Goal: Browse casually

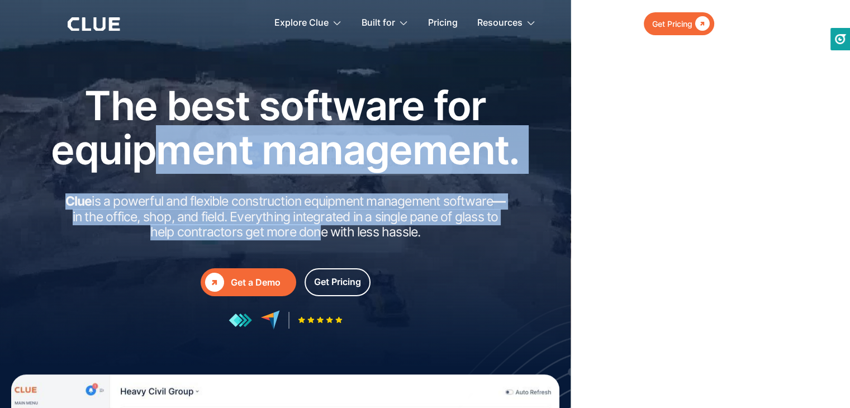
drag, startPoint x: 317, startPoint y: 235, endPoint x: 158, endPoint y: 151, distance: 180.7
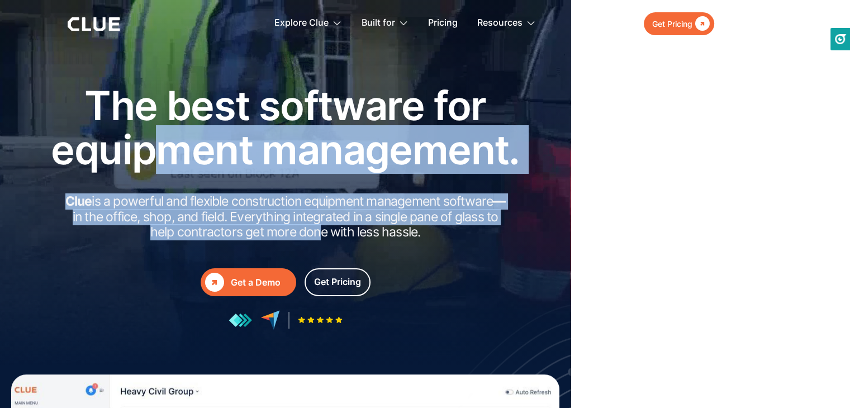
click at [158, 151] on div "The best software for equipment management. Clue is a powerful and flexible con…" at bounding box center [285, 206] width 503 height 246
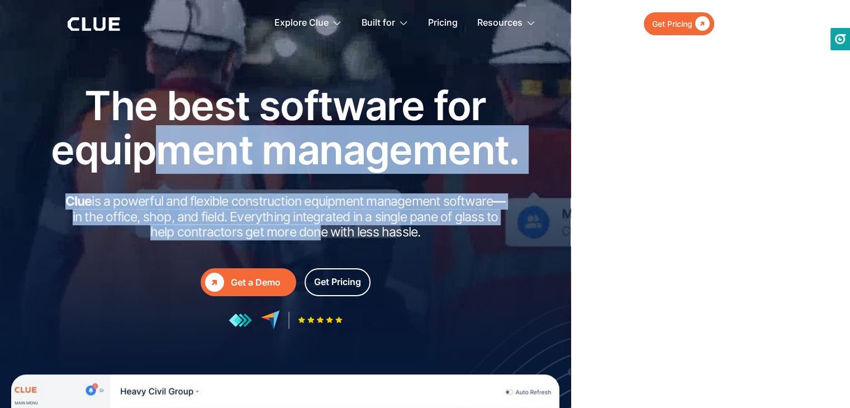
click at [158, 155] on h1 "The best software for equipment management." at bounding box center [285, 127] width 503 height 88
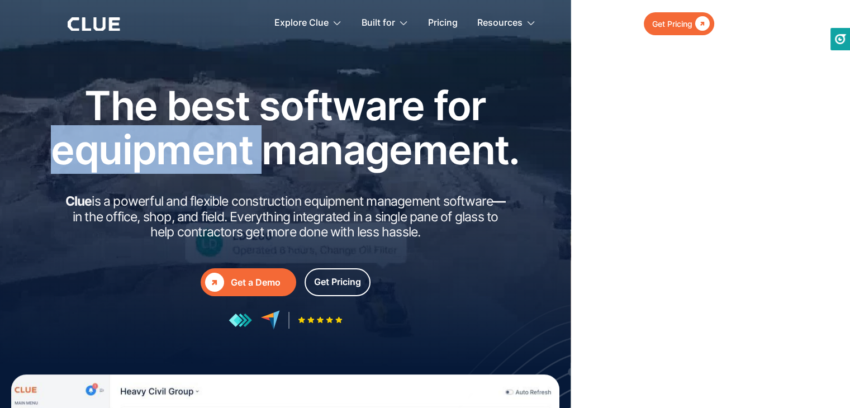
click at [158, 155] on h1 "The best software for equipment management." at bounding box center [285, 127] width 503 height 88
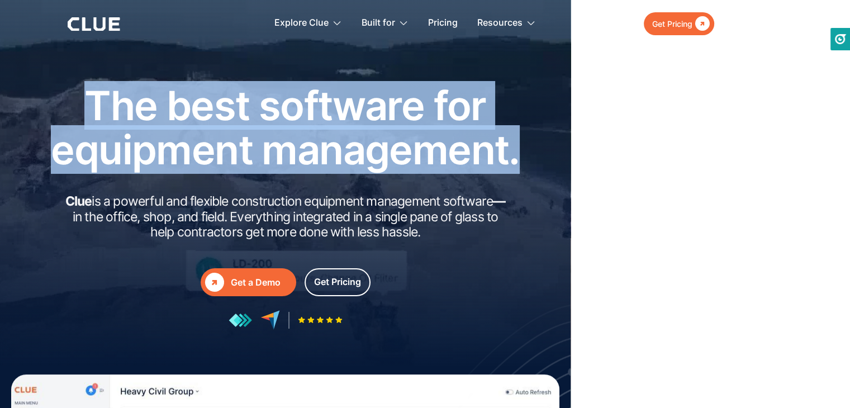
click at [158, 155] on h1 "The best software for equipment management." at bounding box center [285, 127] width 503 height 88
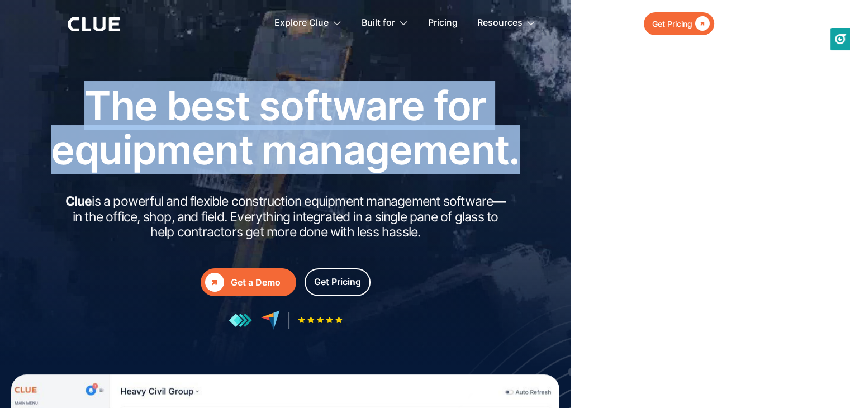
click at [158, 155] on h1 "The best software for equipment management." at bounding box center [285, 127] width 503 height 88
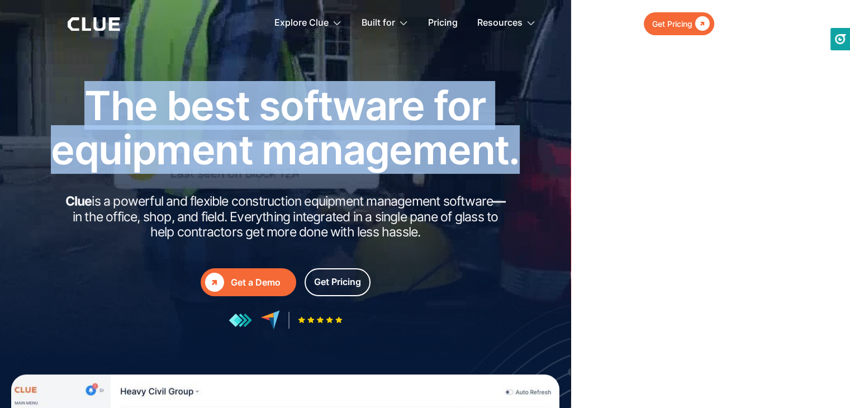
click at [158, 155] on h1 "The best software for equipment management." at bounding box center [285, 127] width 503 height 88
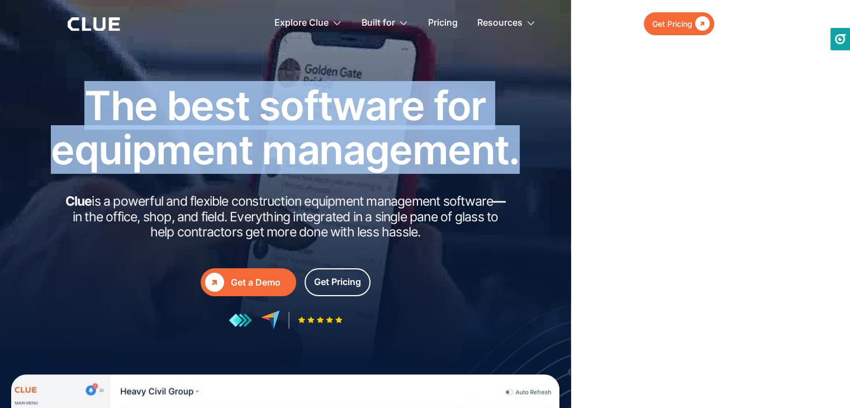
click at [158, 155] on h1 "The best software for equipment management." at bounding box center [285, 127] width 503 height 88
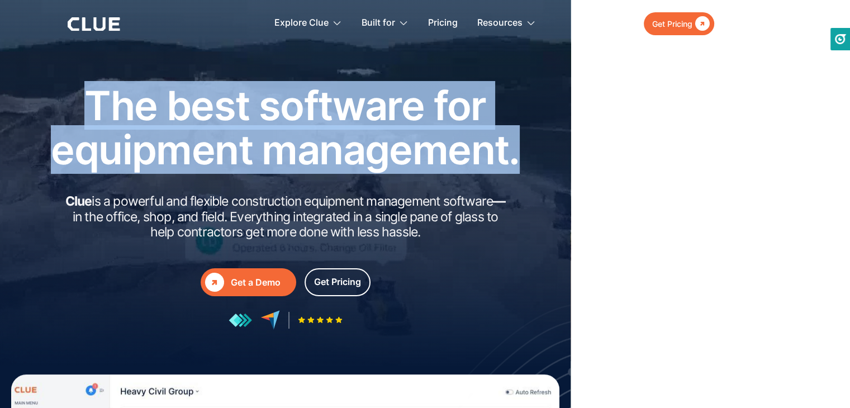
click at [158, 155] on h1 "The best software for equipment management." at bounding box center [285, 127] width 503 height 88
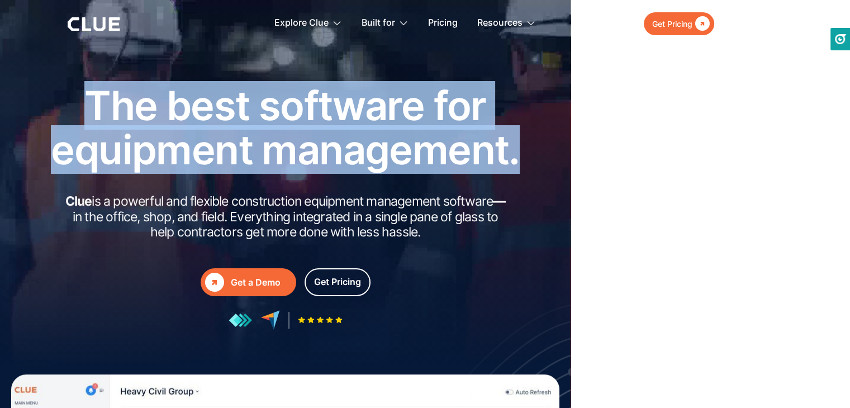
drag, startPoint x: 158, startPoint y: 155, endPoint x: 160, endPoint y: 167, distance: 11.9
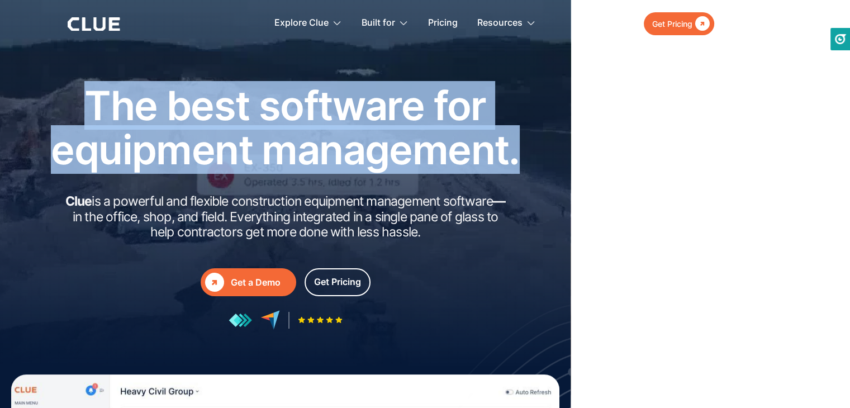
click at [160, 167] on h1 "The best software for equipment management." at bounding box center [285, 127] width 503 height 88
click at [160, 166] on h1 "The best software for equipment management." at bounding box center [285, 127] width 503 height 88
